Goal: Information Seeking & Learning: Learn about a topic

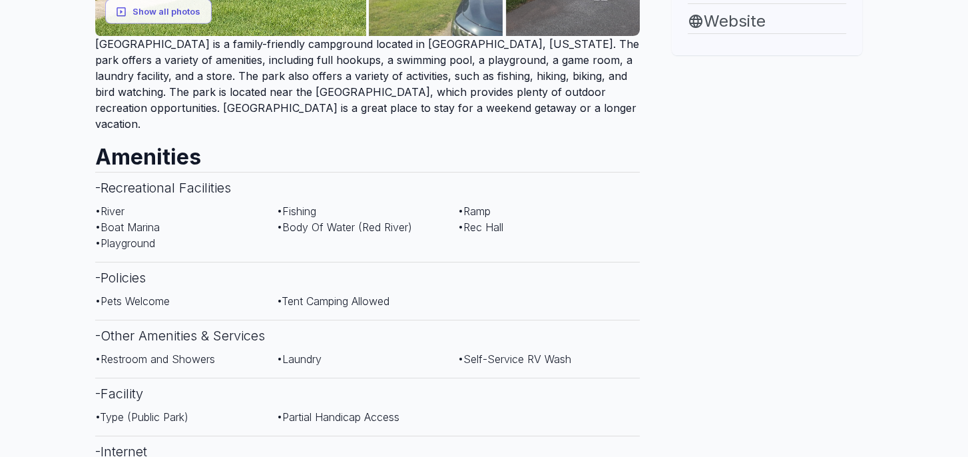
scroll to position [266, 0]
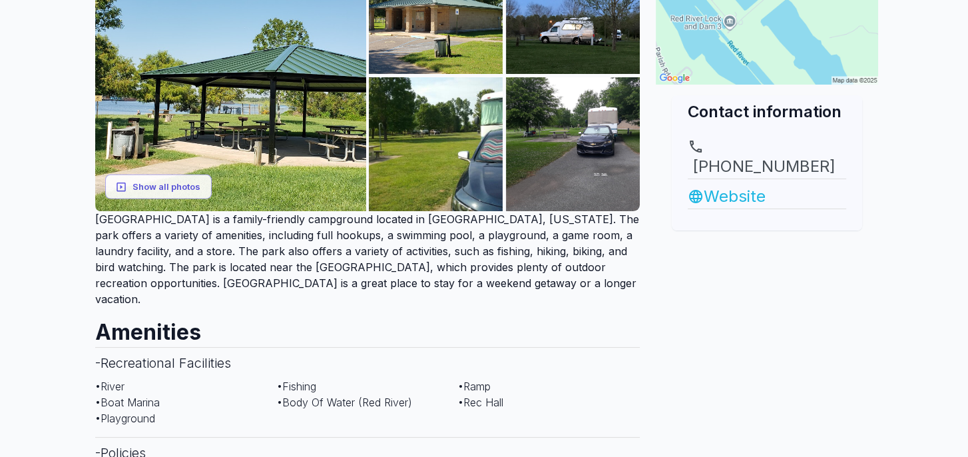
click at [749, 184] on link "Website" at bounding box center [767, 196] width 158 height 24
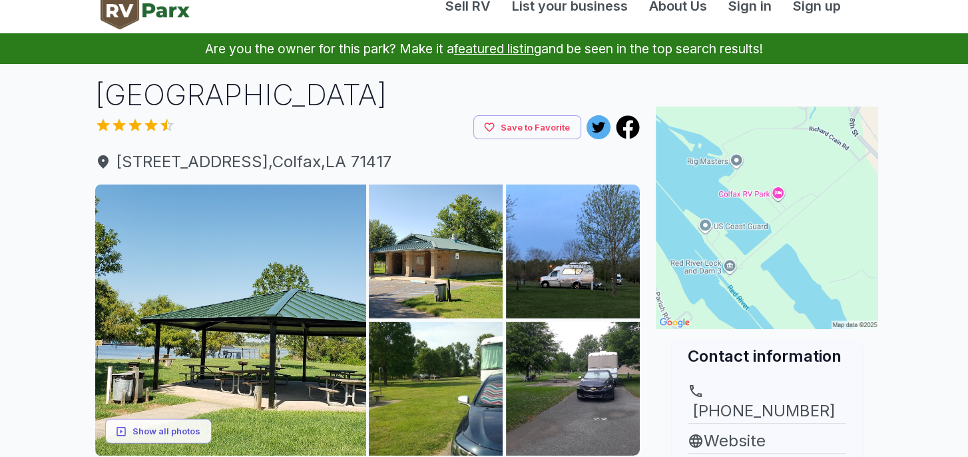
scroll to position [0, 0]
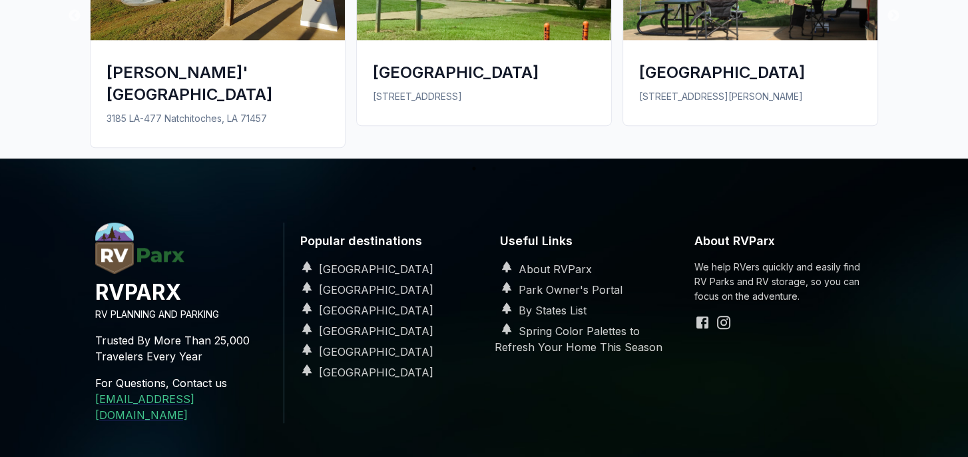
scroll to position [1665, 0]
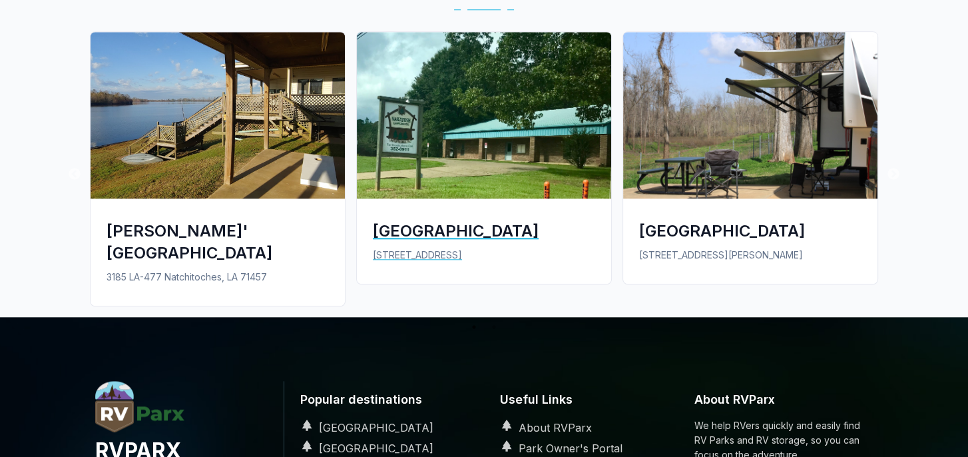
click at [475, 160] on img at bounding box center [484, 115] width 254 height 166
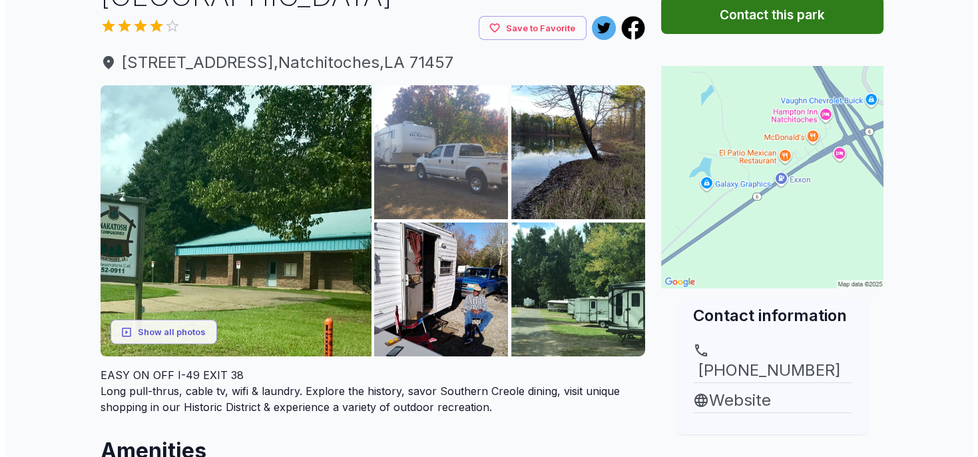
scroll to position [200, 0]
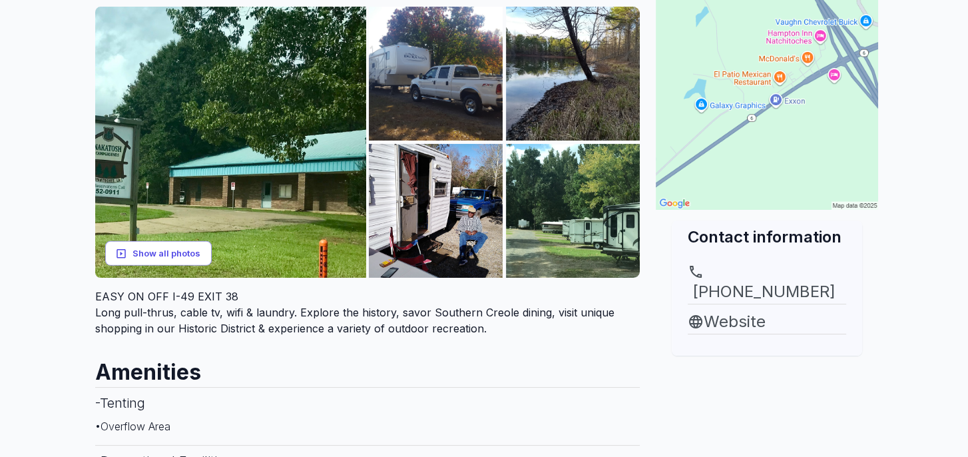
click at [188, 250] on button "Show all photos" at bounding box center [158, 253] width 107 height 25
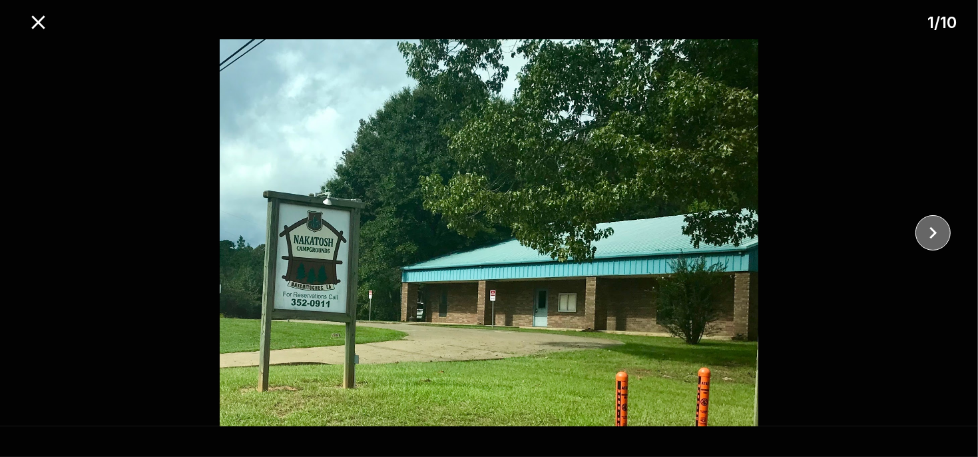
click at [935, 237] on icon "close" at bounding box center [933, 232] width 23 height 23
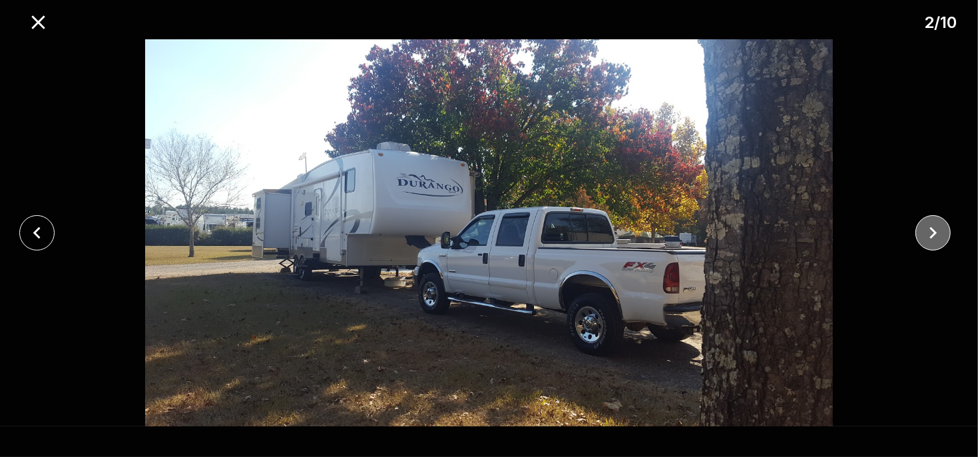
click at [935, 237] on icon "close" at bounding box center [933, 232] width 23 height 23
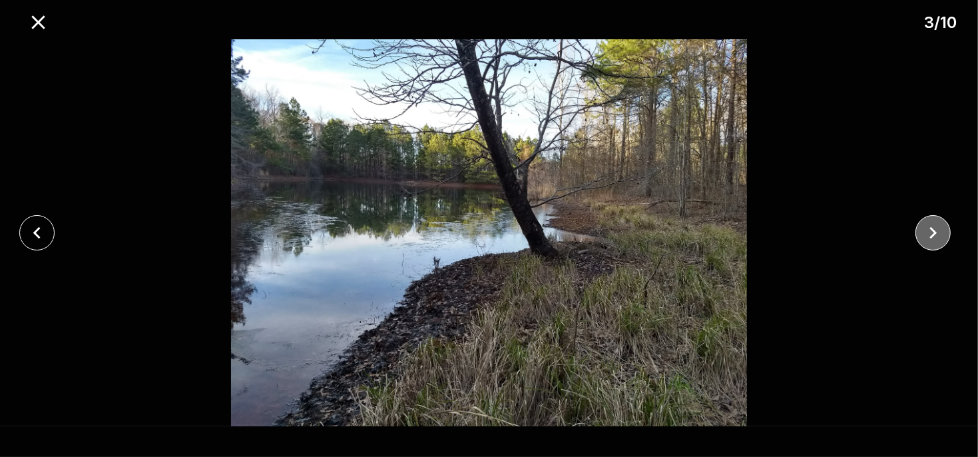
click at [935, 237] on icon "close" at bounding box center [933, 232] width 23 height 23
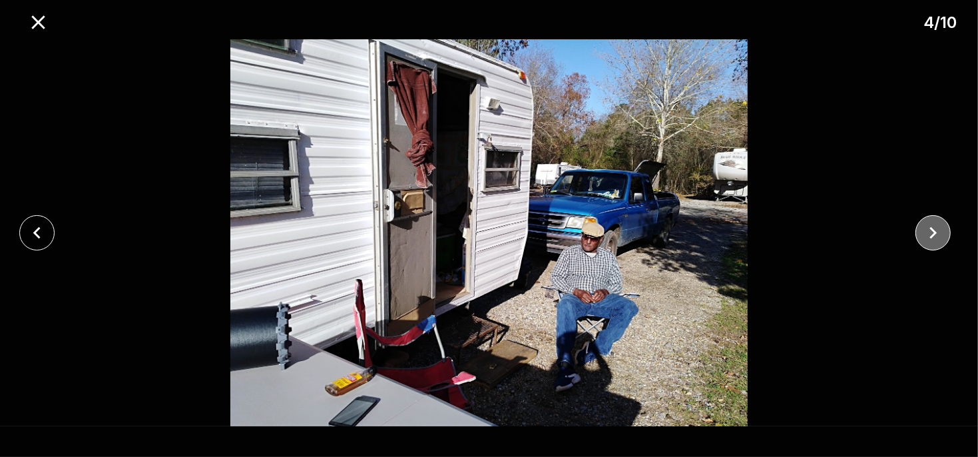
click at [935, 237] on icon "close" at bounding box center [933, 232] width 23 height 23
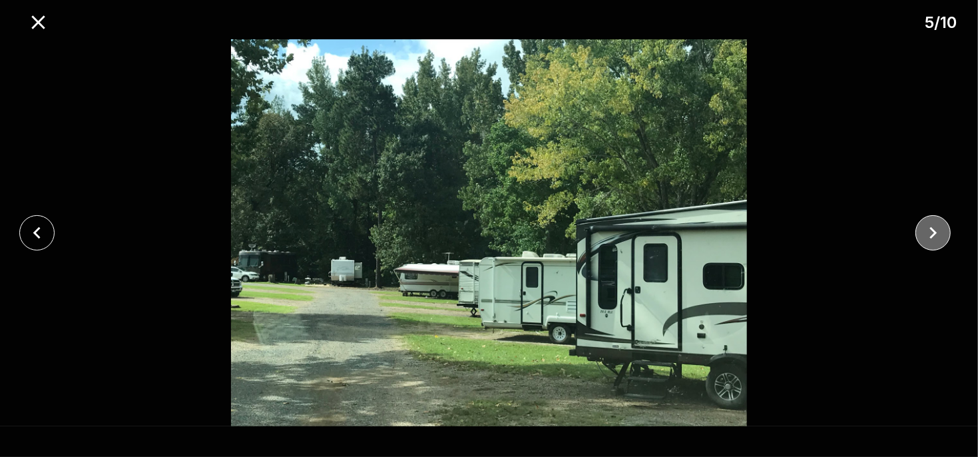
click at [935, 237] on icon "close" at bounding box center [933, 232] width 23 height 23
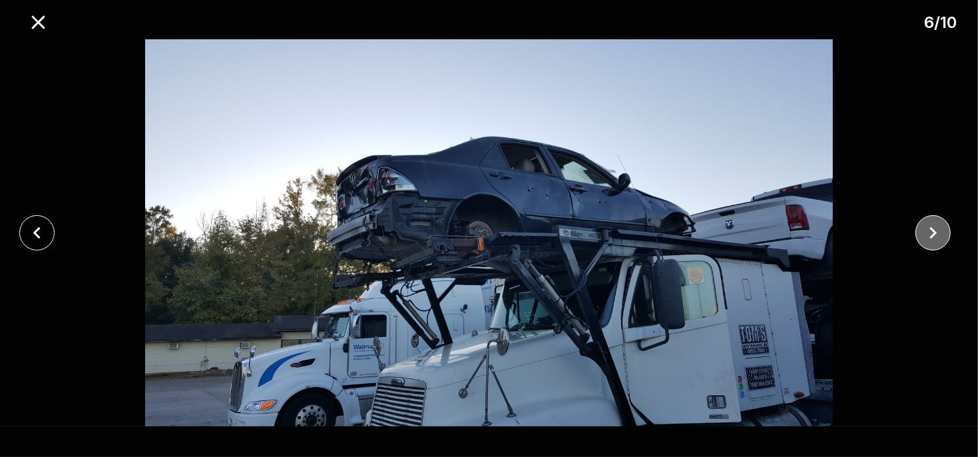
click at [935, 237] on icon "close" at bounding box center [933, 232] width 23 height 23
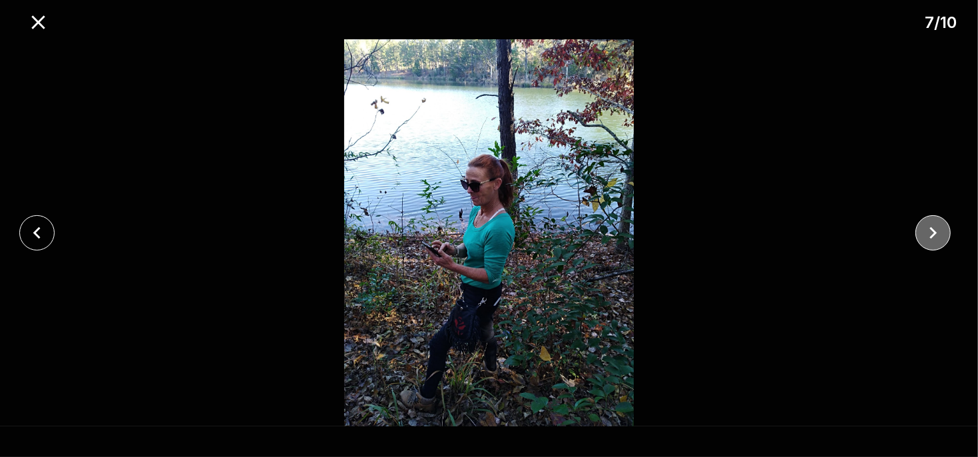
click at [935, 237] on icon "close" at bounding box center [933, 232] width 23 height 23
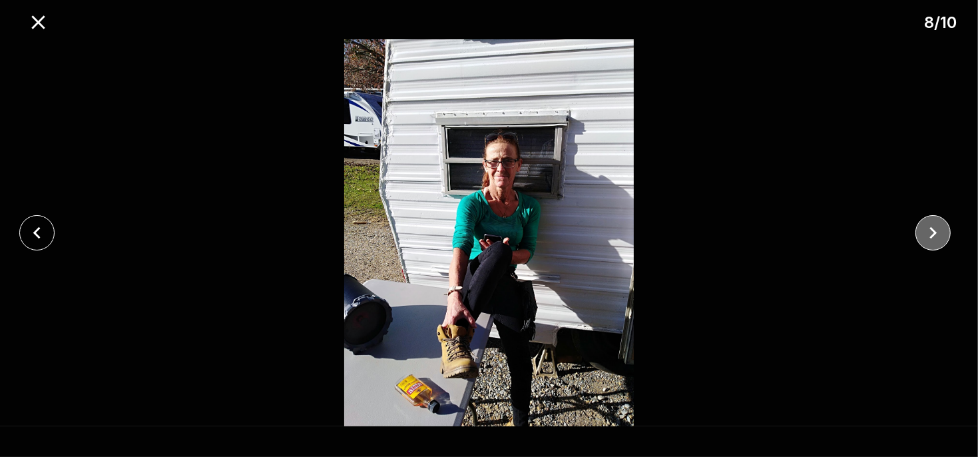
click at [935, 237] on icon "close" at bounding box center [933, 232] width 23 height 23
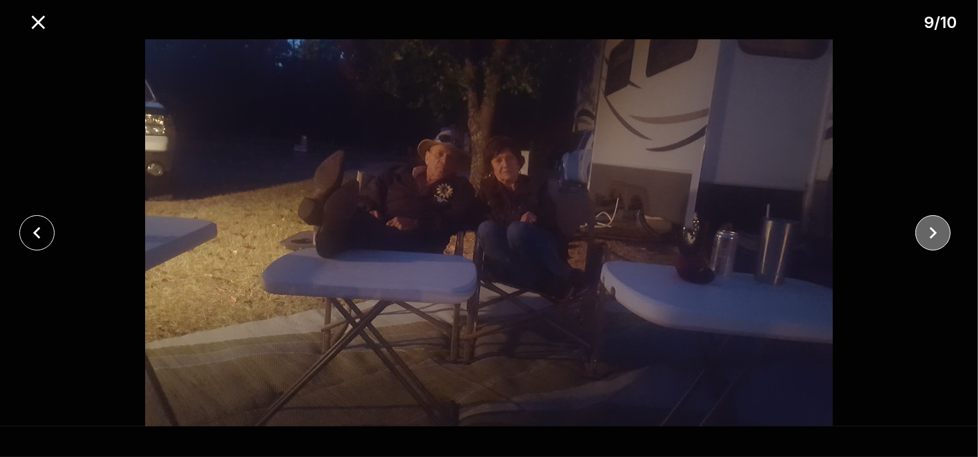
click at [935, 237] on icon "close" at bounding box center [933, 232] width 23 height 23
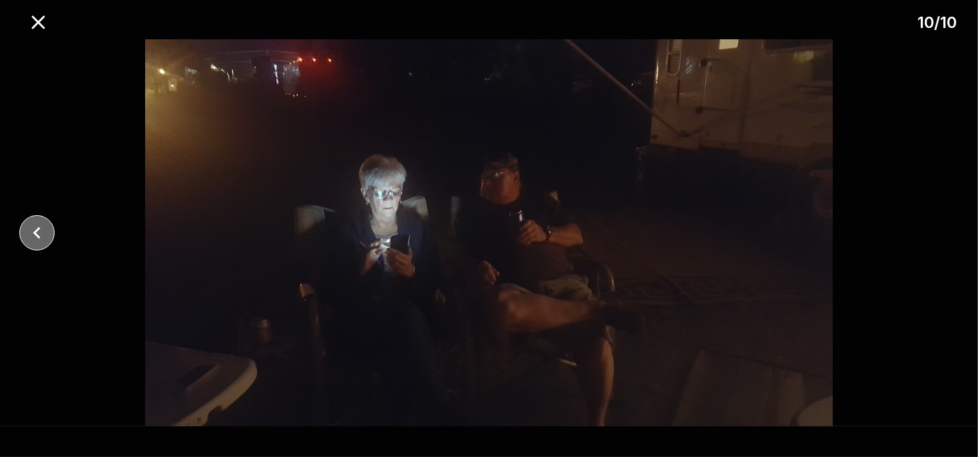
click at [42, 232] on icon "close" at bounding box center [36, 232] width 23 height 23
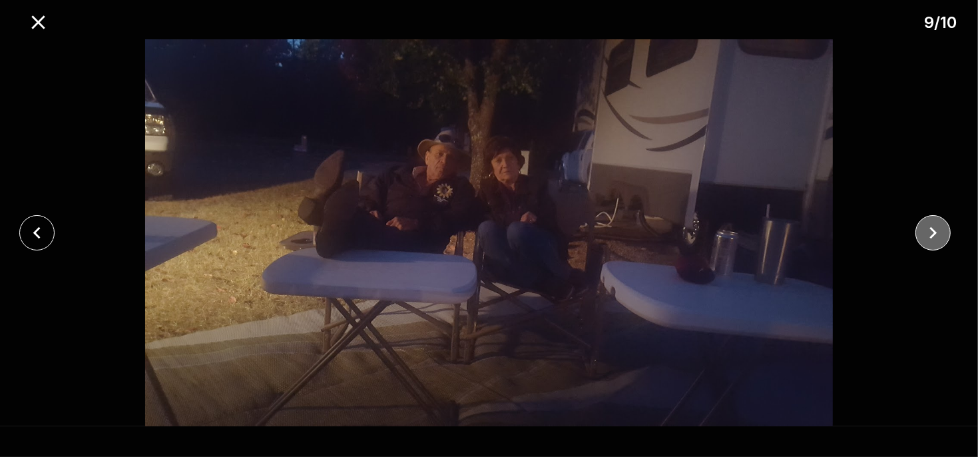
click at [934, 222] on icon "close" at bounding box center [933, 232] width 23 height 23
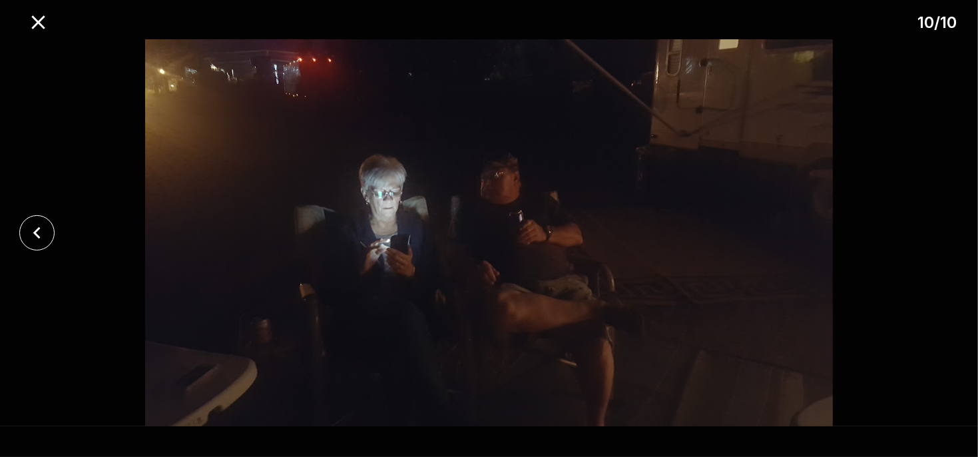
click at [934, 222] on div at bounding box center [489, 232] width 978 height 387
